Goal: Task Accomplishment & Management: Manage account settings

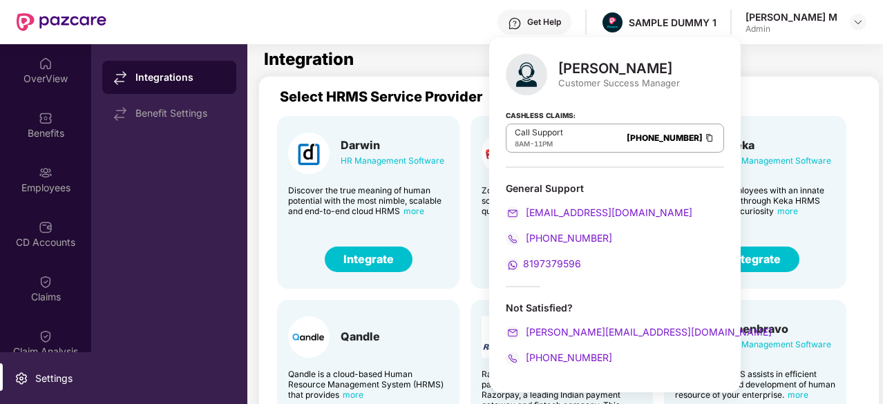
scroll to position [341, 0]
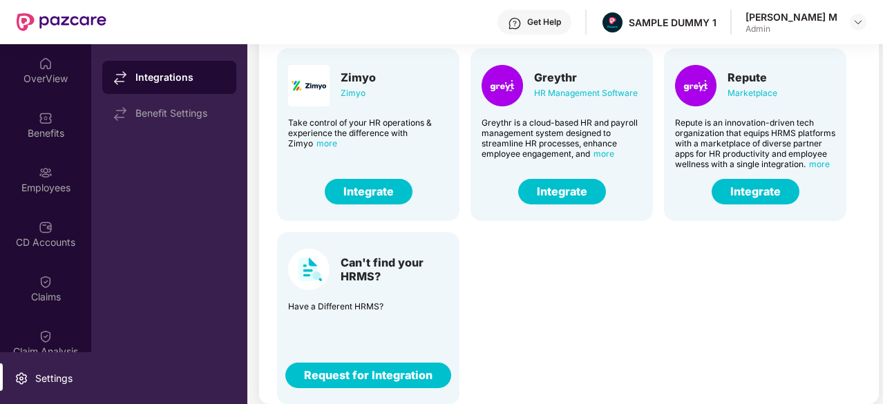
click at [182, 157] on div "Integrations Benefit Settings" at bounding box center [169, 224] width 156 height 360
click at [68, 75] on div "OverView" at bounding box center [45, 79] width 91 height 14
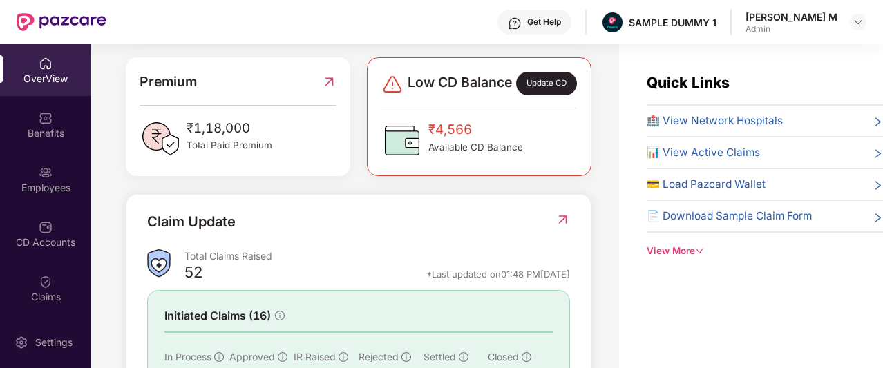
scroll to position [353, 0]
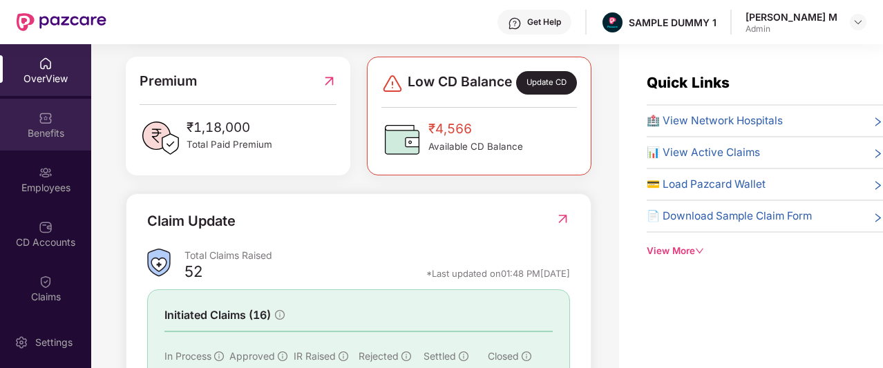
click at [27, 115] on div "Benefits" at bounding box center [45, 125] width 91 height 52
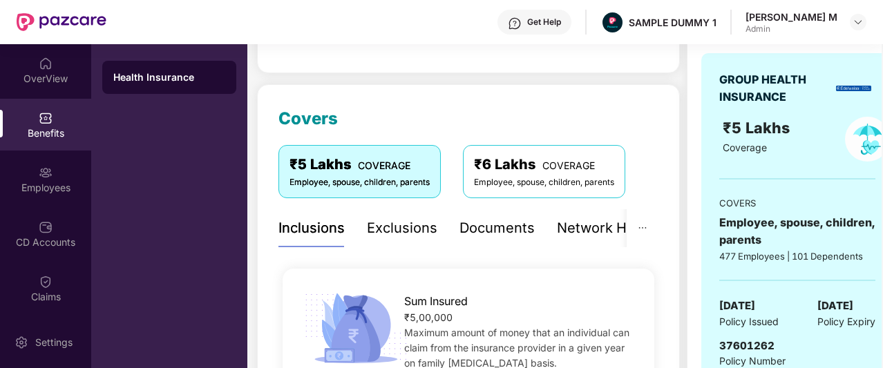
scroll to position [139, 0]
click at [410, 220] on div "Exclusions" at bounding box center [402, 228] width 71 height 21
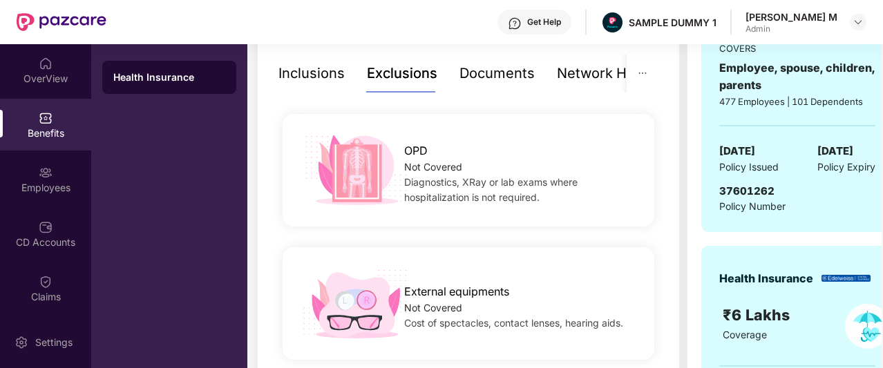
scroll to position [296, 0]
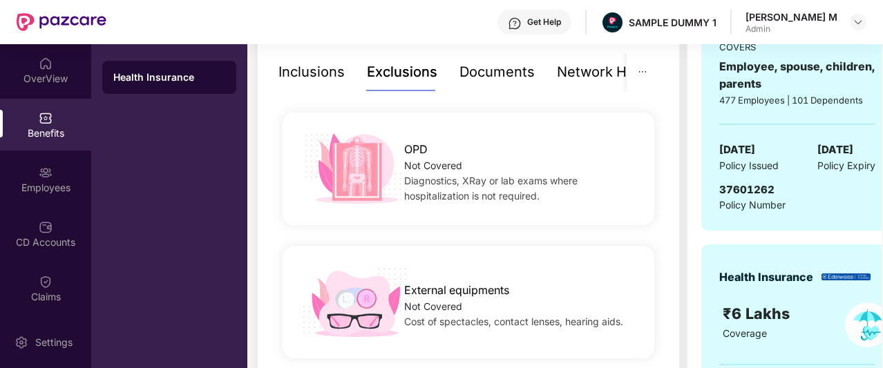
click at [509, 68] on div "Documents" at bounding box center [497, 72] width 75 height 21
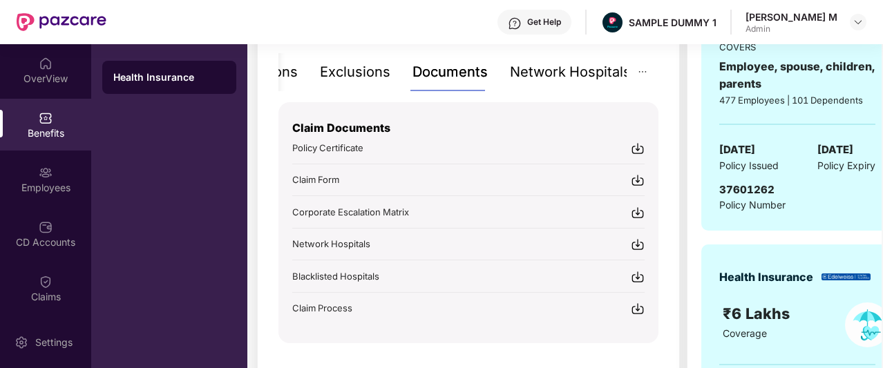
click at [586, 76] on div "Network Hospitals" at bounding box center [570, 72] width 121 height 21
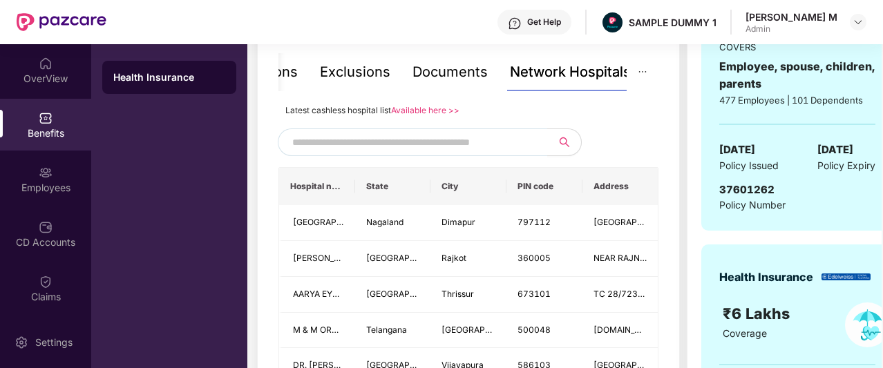
click at [463, 142] on input "text" at bounding box center [410, 142] width 236 height 21
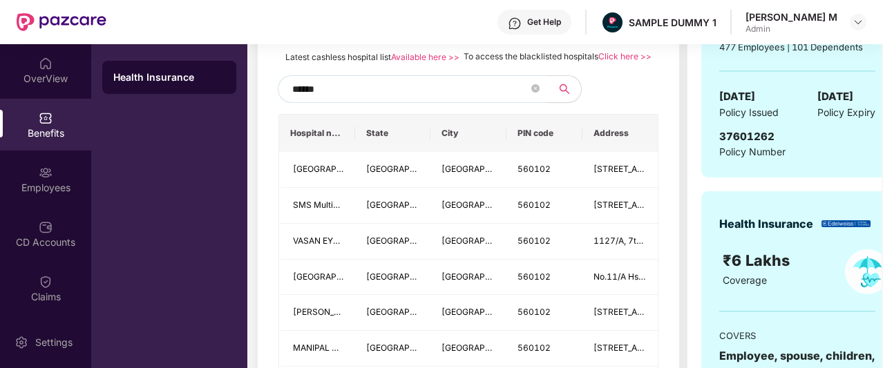
scroll to position [350, 0]
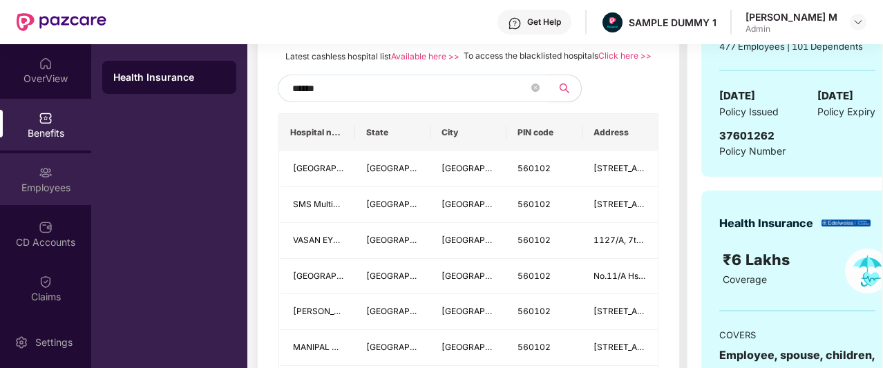
type input "******"
click at [55, 186] on div "Employees" at bounding box center [45, 188] width 91 height 14
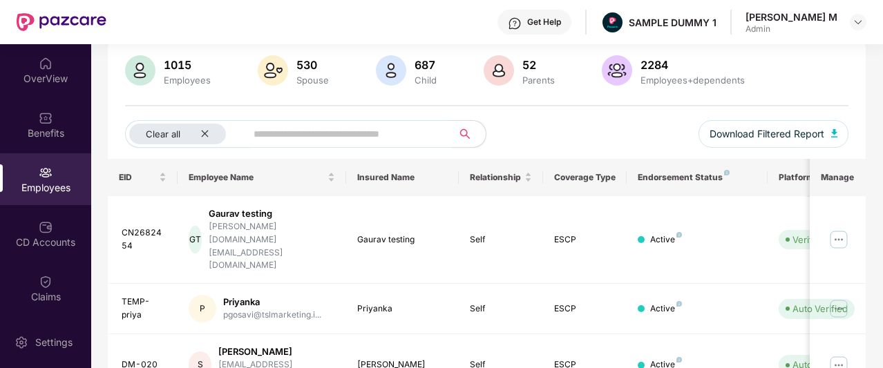
scroll to position [0, 0]
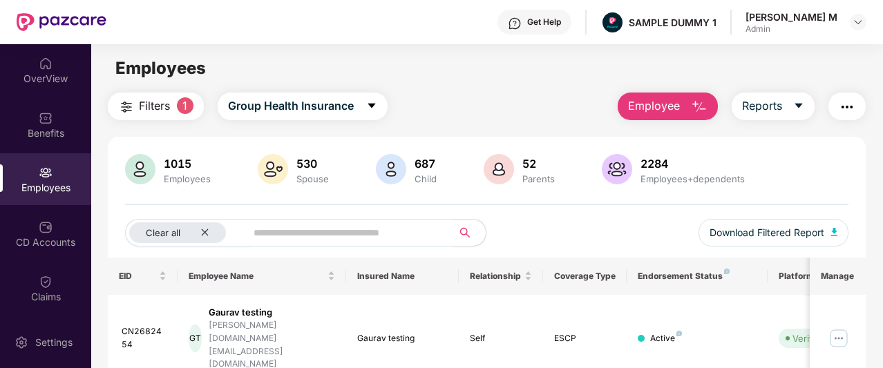
click at [636, 106] on span "Employee" at bounding box center [654, 105] width 52 height 17
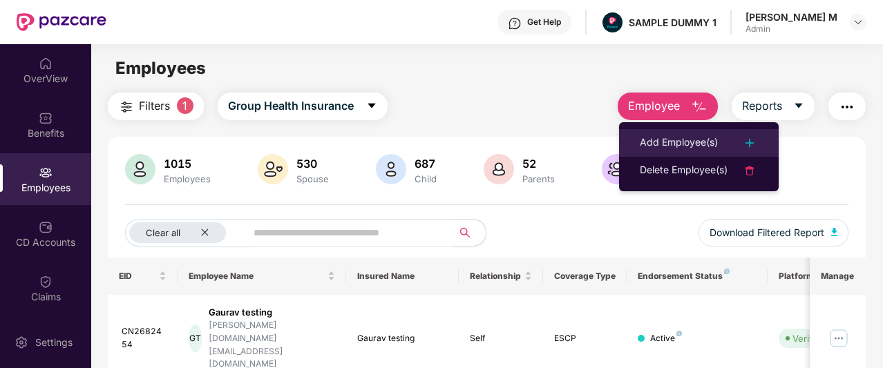
click at [648, 139] on div "Add Employee(s)" at bounding box center [679, 143] width 78 height 17
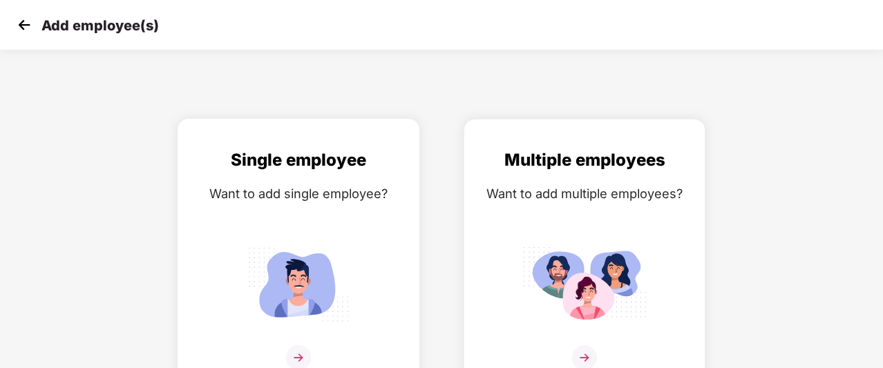
scroll to position [22, 0]
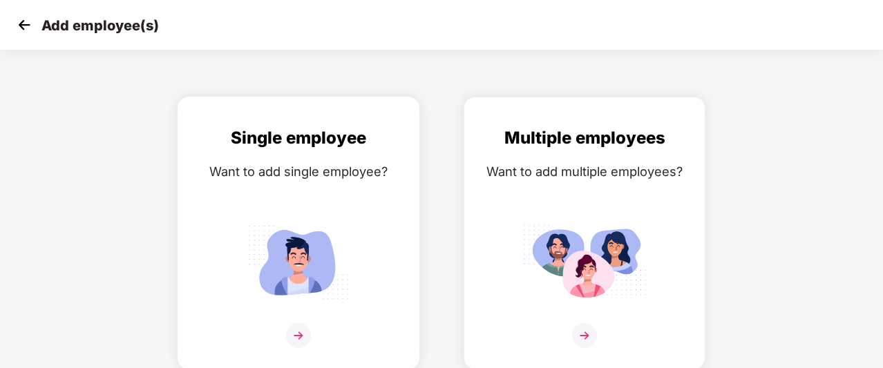
click at [291, 203] on div "Single employee Want to add single employee?" at bounding box center [298, 245] width 213 height 241
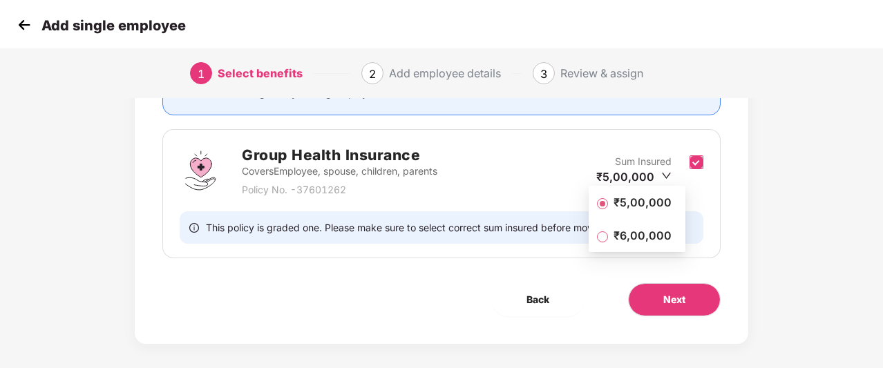
scroll to position [187, 0]
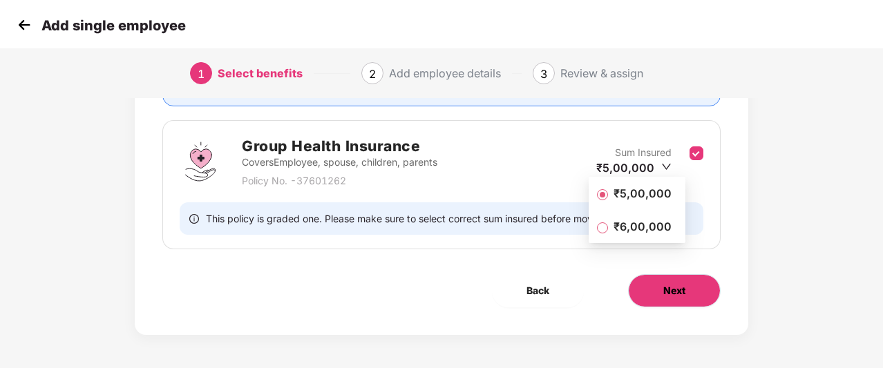
click at [679, 288] on span "Next" at bounding box center [675, 290] width 22 height 15
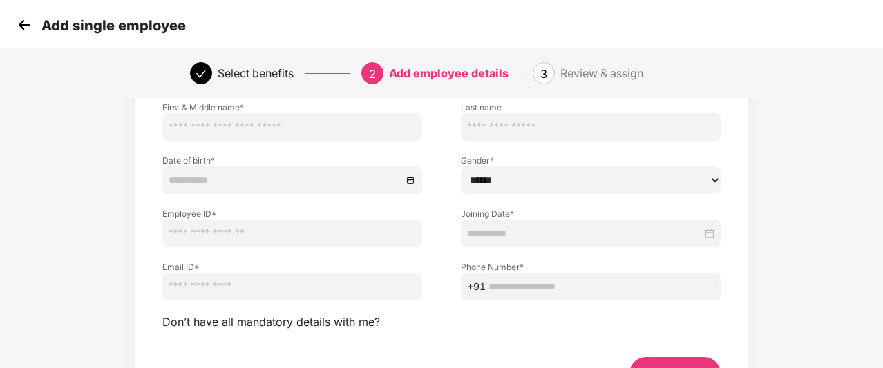
scroll to position [106, 0]
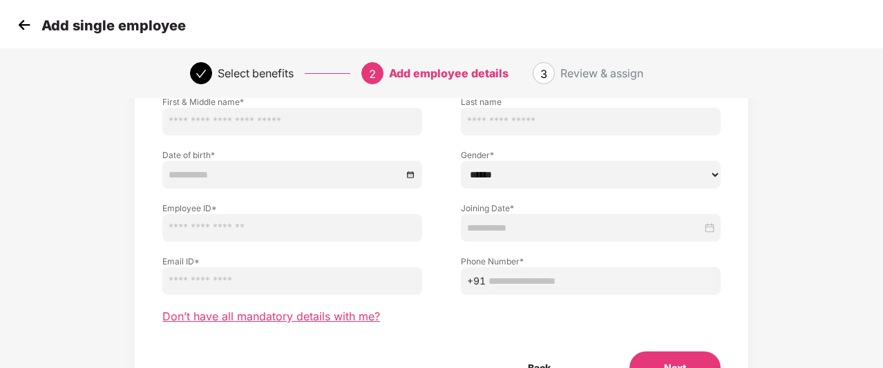
click at [259, 317] on span "Don’t have all mandatory details with me?" at bounding box center [271, 317] width 218 height 15
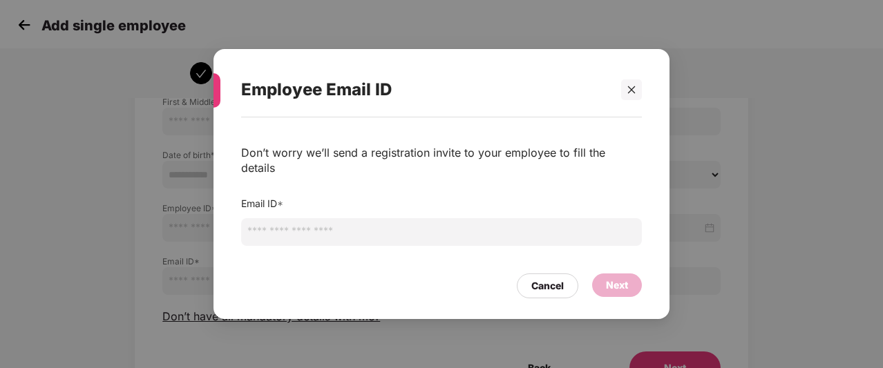
click at [351, 227] on input "email" at bounding box center [441, 232] width 401 height 28
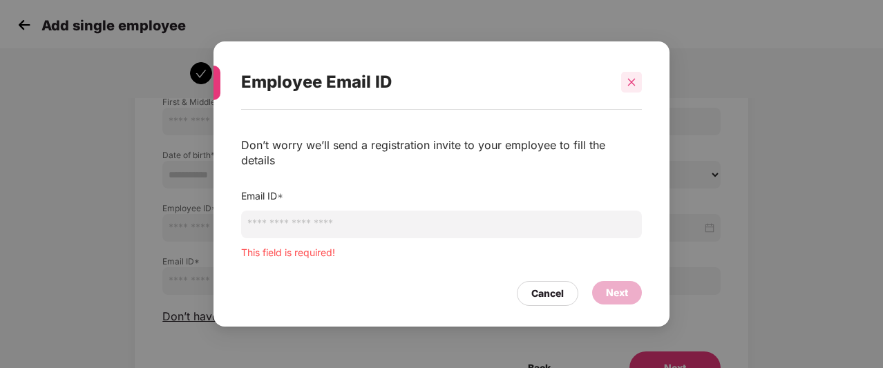
click at [635, 91] on div at bounding box center [631, 82] width 21 height 21
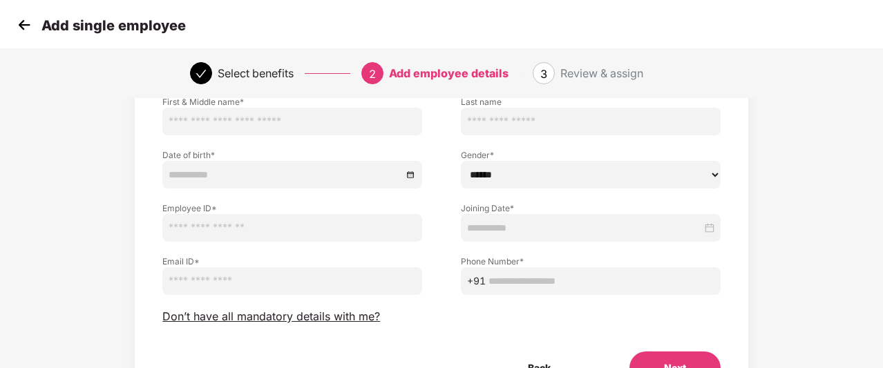
click at [25, 30] on img at bounding box center [24, 25] width 21 height 21
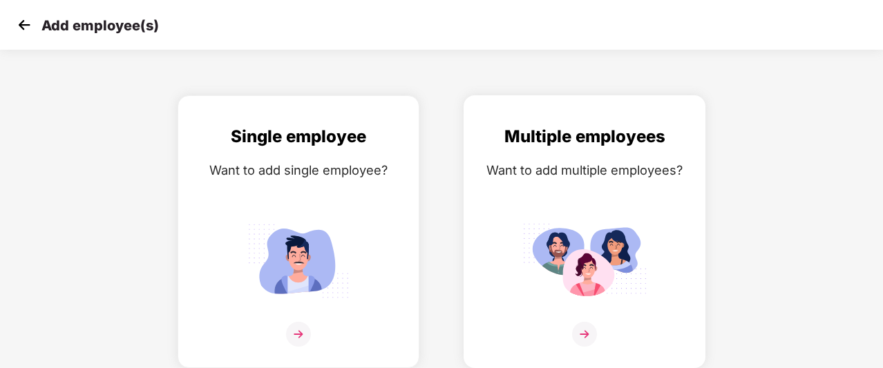
scroll to position [22, 0]
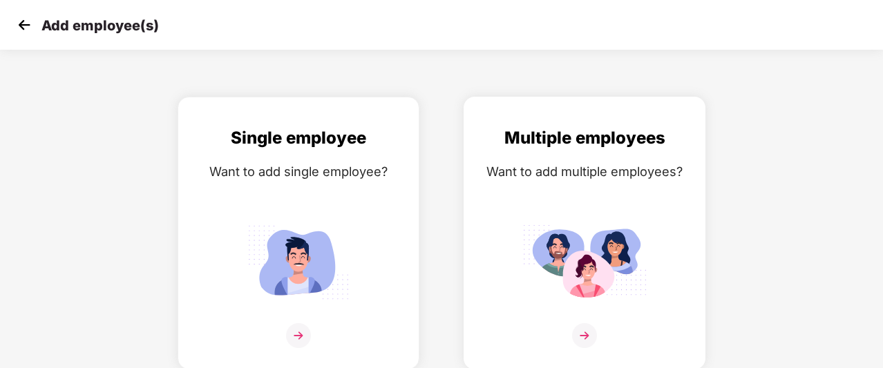
click at [581, 178] on div "Want to add multiple employees?" at bounding box center [584, 172] width 213 height 20
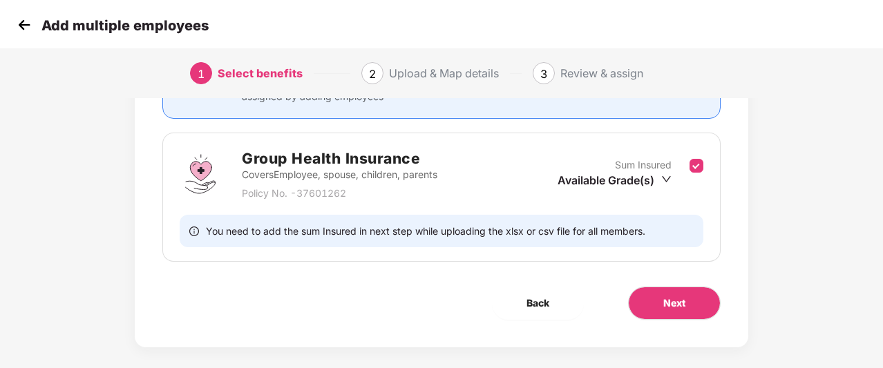
scroll to position [176, 0]
click at [664, 302] on span "Next" at bounding box center [675, 302] width 22 height 15
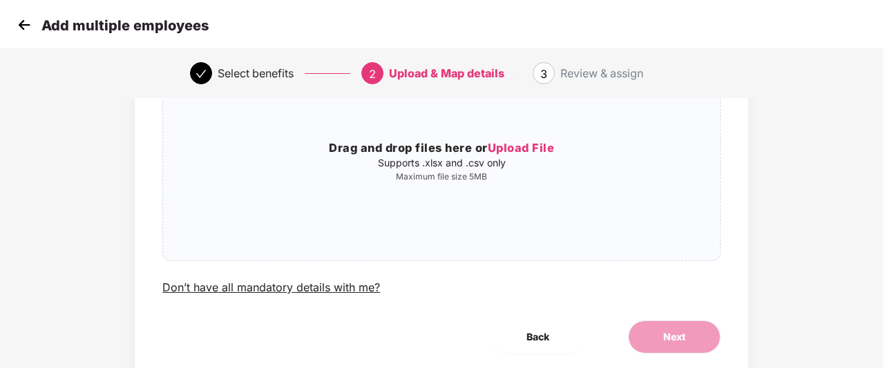
scroll to position [140, 0]
click at [26, 30] on img at bounding box center [24, 25] width 21 height 21
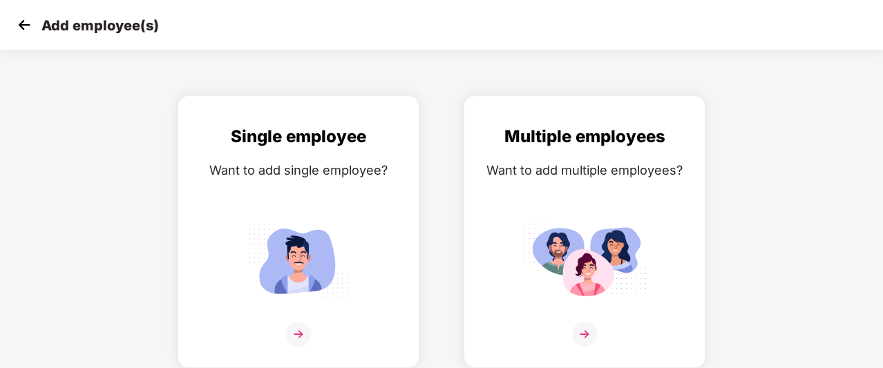
scroll to position [22, 0]
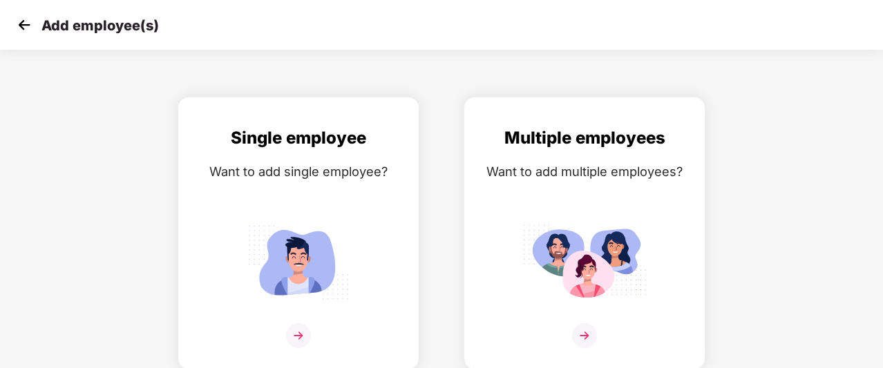
click at [26, 30] on img at bounding box center [24, 25] width 21 height 21
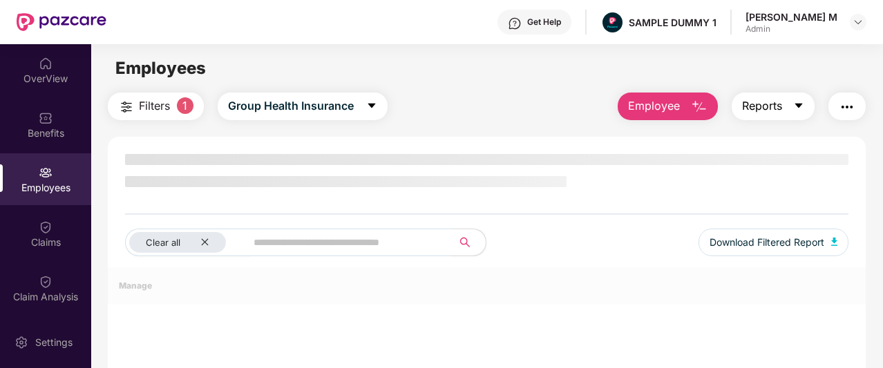
click at [780, 109] on span "Reports" at bounding box center [762, 105] width 40 height 17
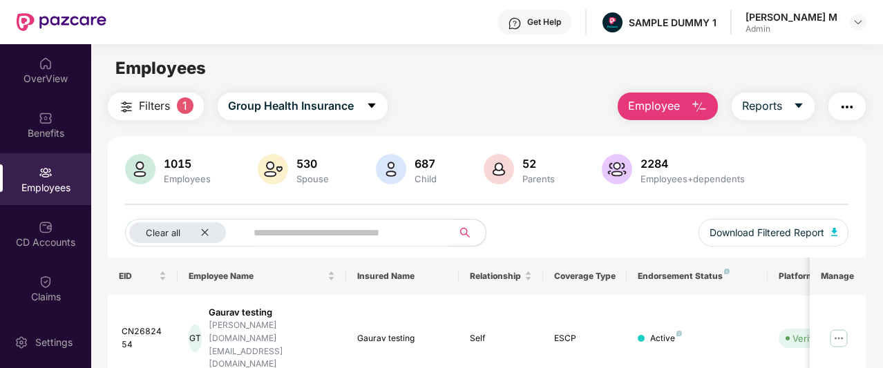
click at [849, 111] on img "button" at bounding box center [847, 107] width 17 height 17
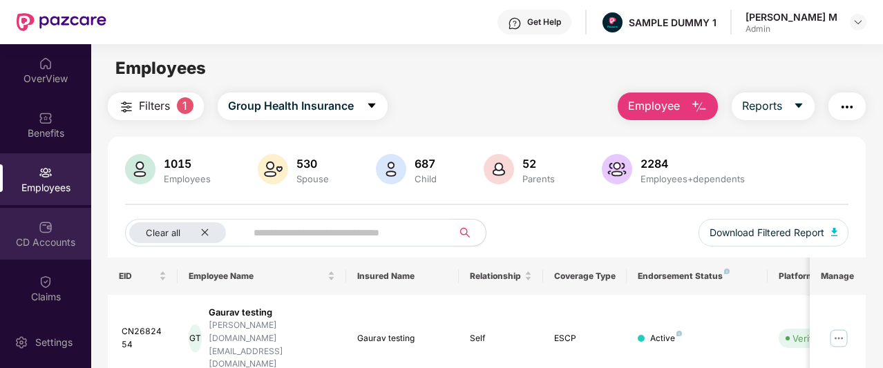
click at [50, 245] on div "CD Accounts" at bounding box center [45, 243] width 91 height 14
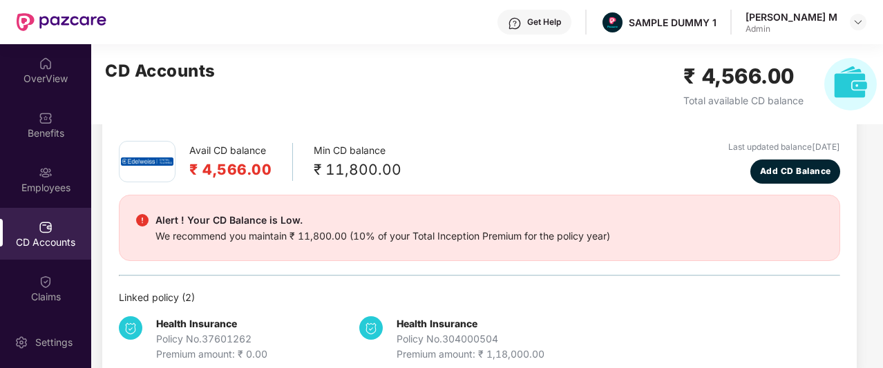
scroll to position [54, 0]
click at [782, 165] on span "Add CD Balance" at bounding box center [795, 171] width 71 height 13
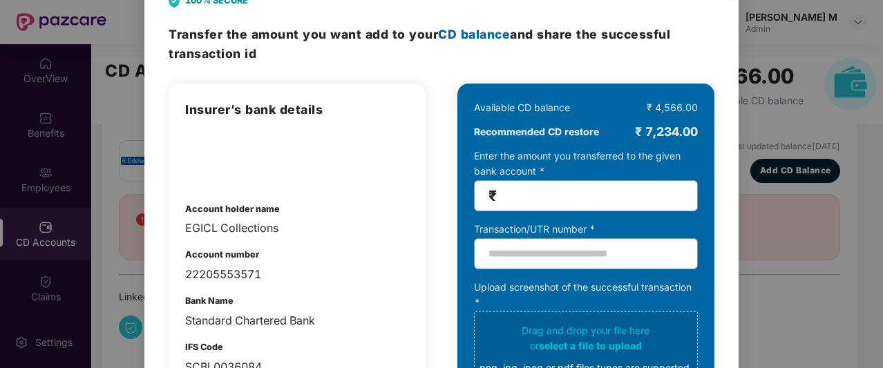
scroll to position [0, 0]
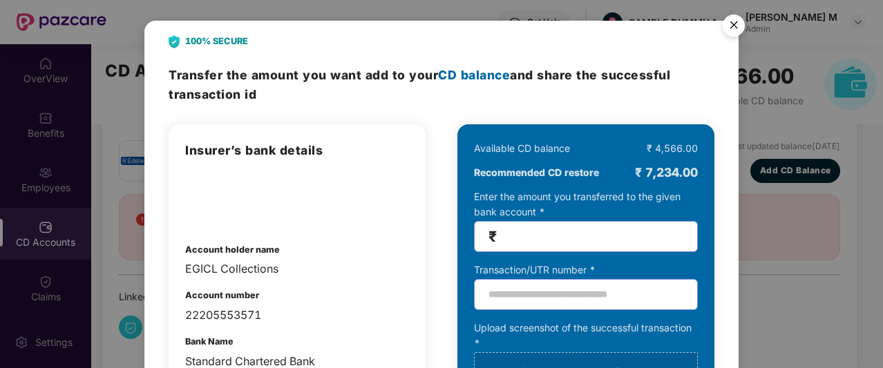
click at [730, 31] on img "Close" at bounding box center [734, 27] width 39 height 39
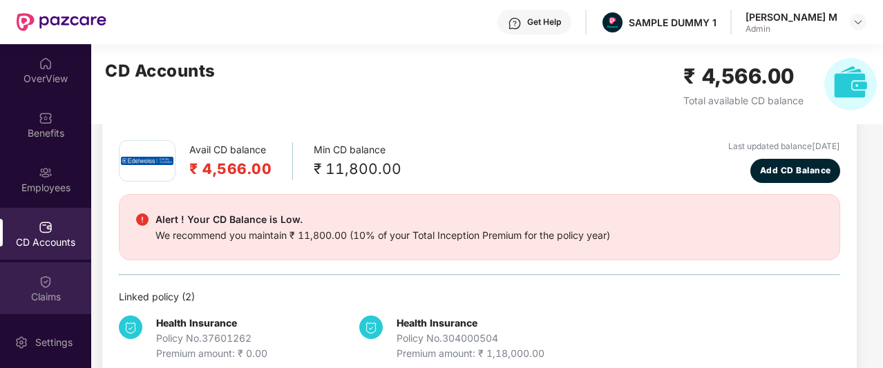
click at [15, 297] on div "Claims" at bounding box center [45, 297] width 91 height 14
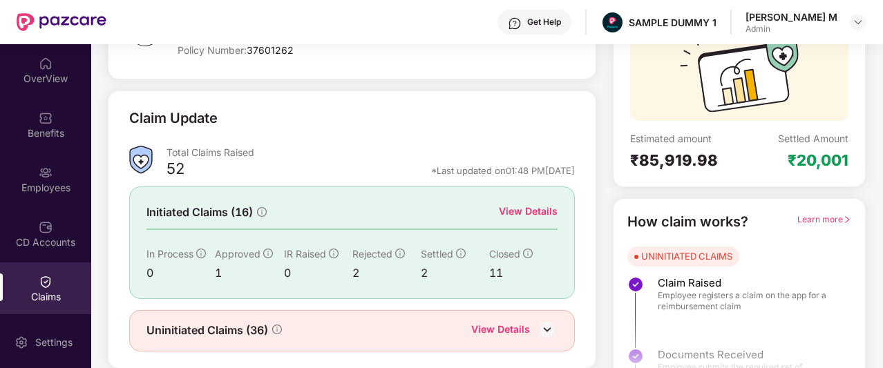
scroll to position [138, 0]
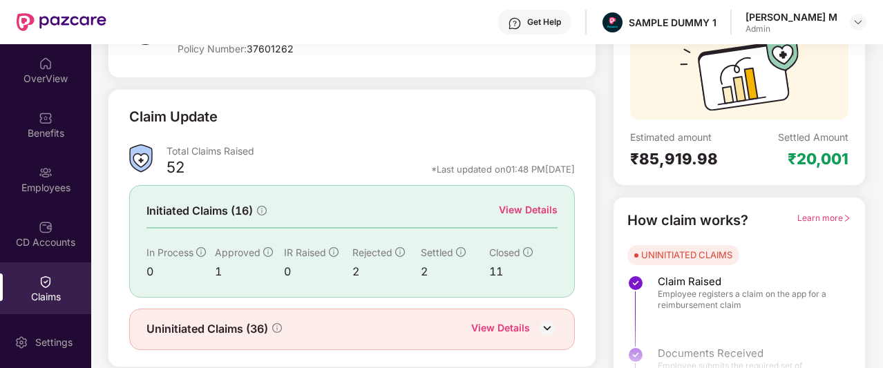
click at [514, 209] on div "View Details" at bounding box center [528, 210] width 59 height 15
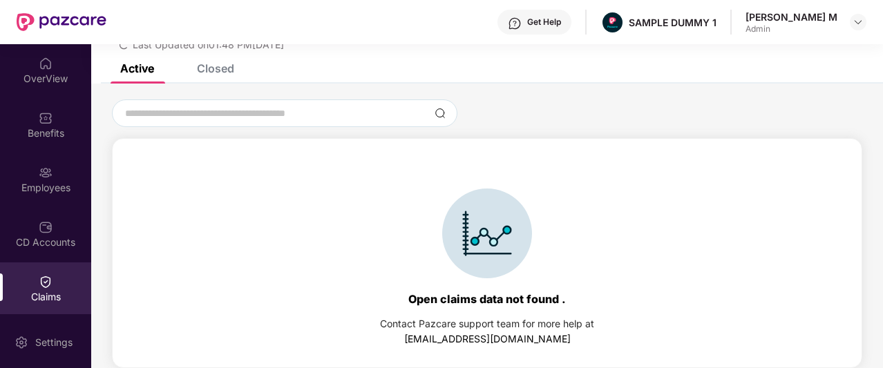
scroll to position [64, 0]
click at [195, 66] on div "Closed" at bounding box center [205, 69] width 58 height 14
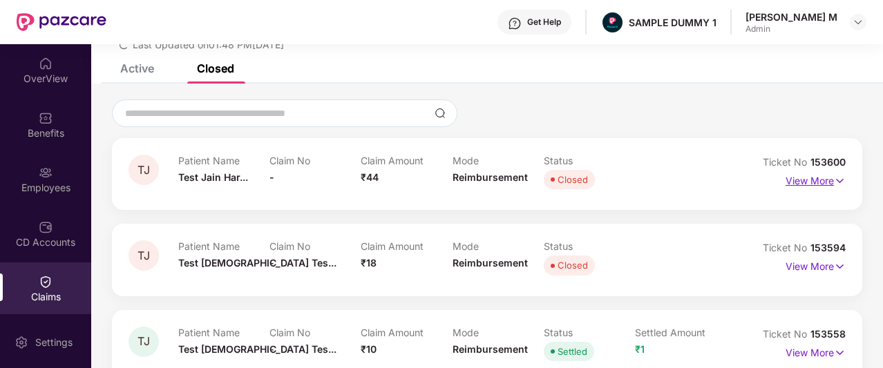
click at [813, 185] on p "View More" at bounding box center [816, 179] width 60 height 19
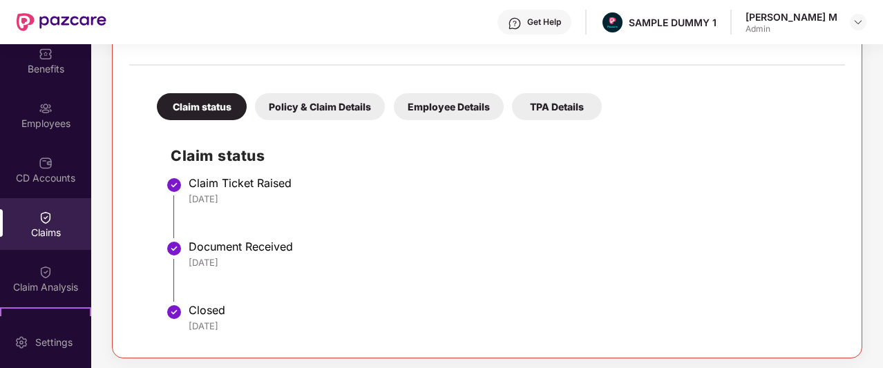
scroll to position [68, 0]
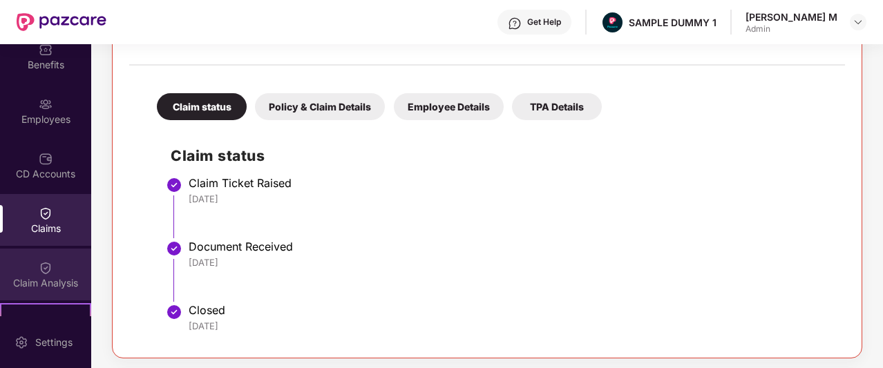
click at [54, 276] on div "Claim Analysis" at bounding box center [45, 283] width 91 height 14
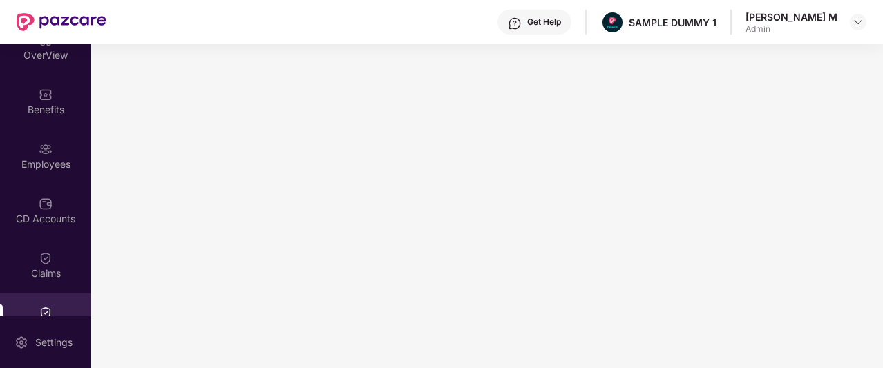
scroll to position [13, 0]
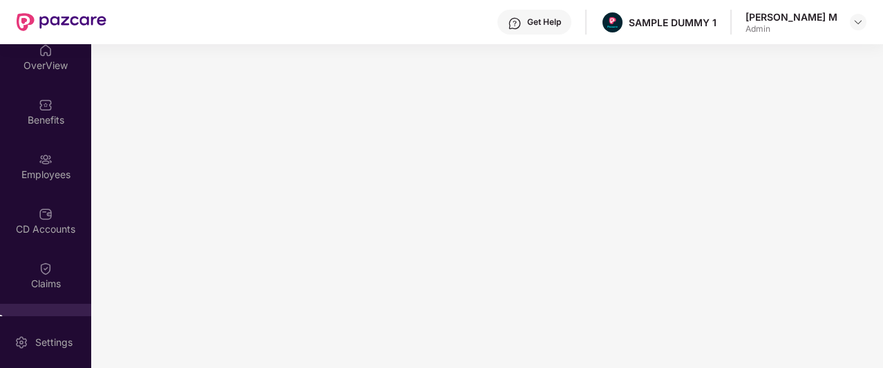
click at [561, 24] on div "Get Help" at bounding box center [544, 22] width 34 height 11
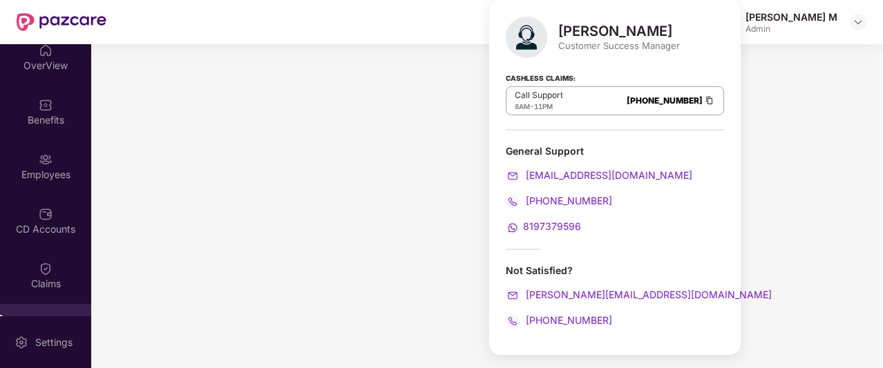
click at [650, 31] on div "[PERSON_NAME]" at bounding box center [619, 31] width 122 height 17
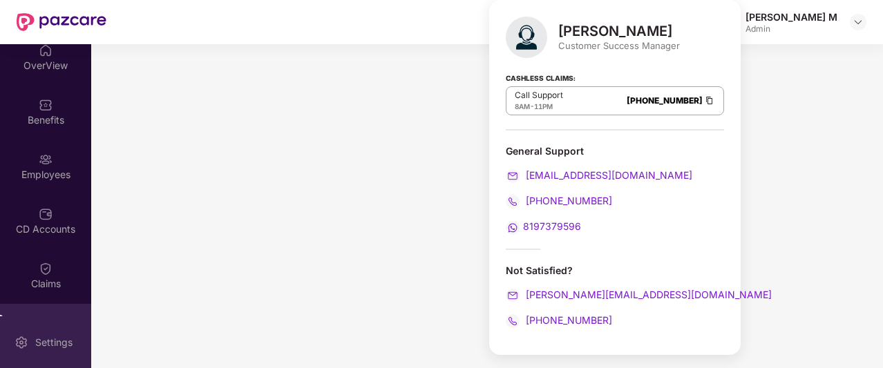
click at [15, 327] on div "Settings" at bounding box center [45, 343] width 91 height 52
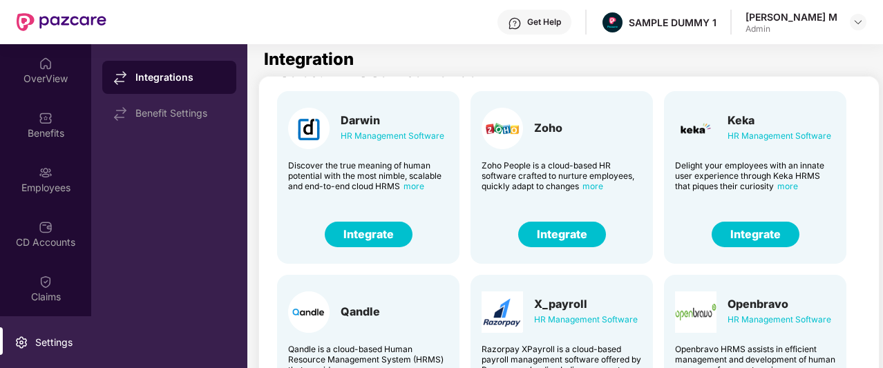
scroll to position [33, 0]
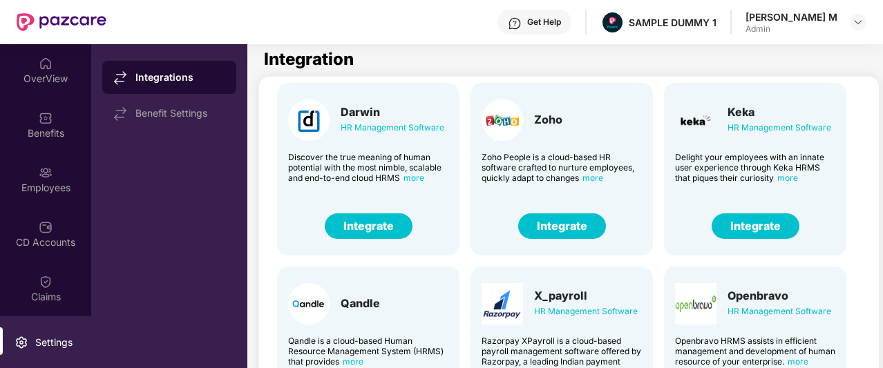
click at [587, 236] on button "Integrate" at bounding box center [562, 227] width 88 height 26
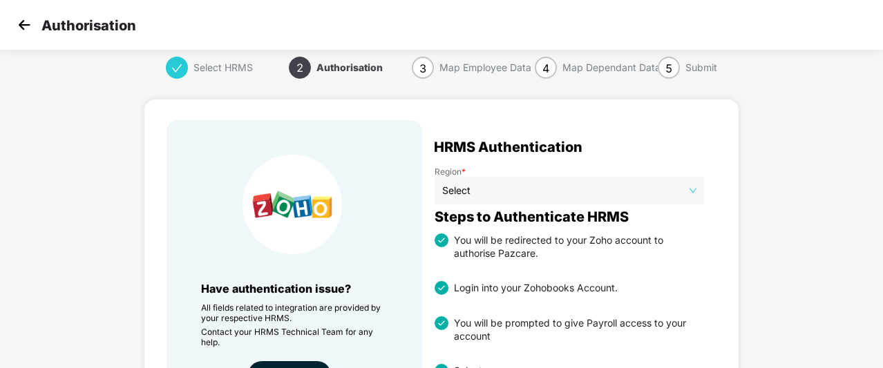
click at [21, 26] on img at bounding box center [24, 25] width 21 height 21
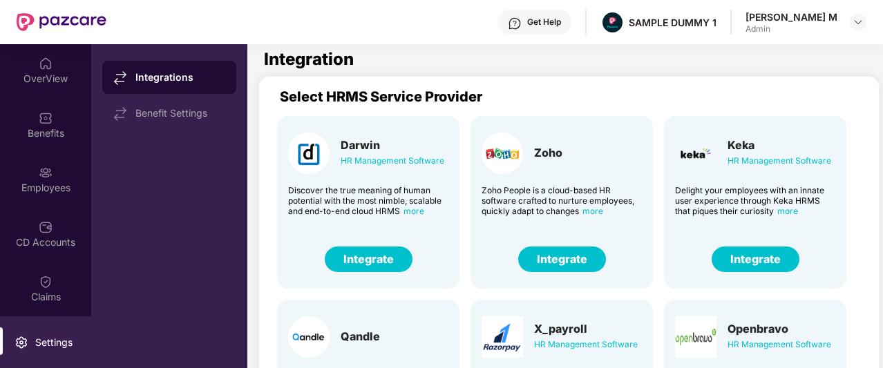
click at [44, 189] on div "Employees" at bounding box center [45, 188] width 91 height 14
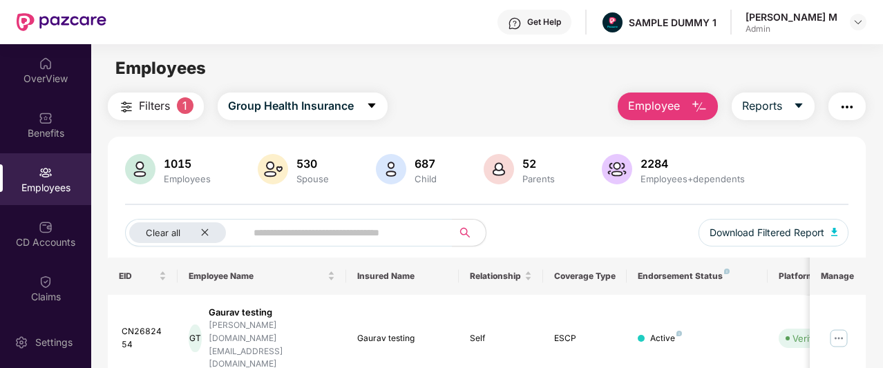
click at [670, 100] on span "Employee" at bounding box center [654, 105] width 52 height 17
